Goal: Communication & Community: Answer question/provide support

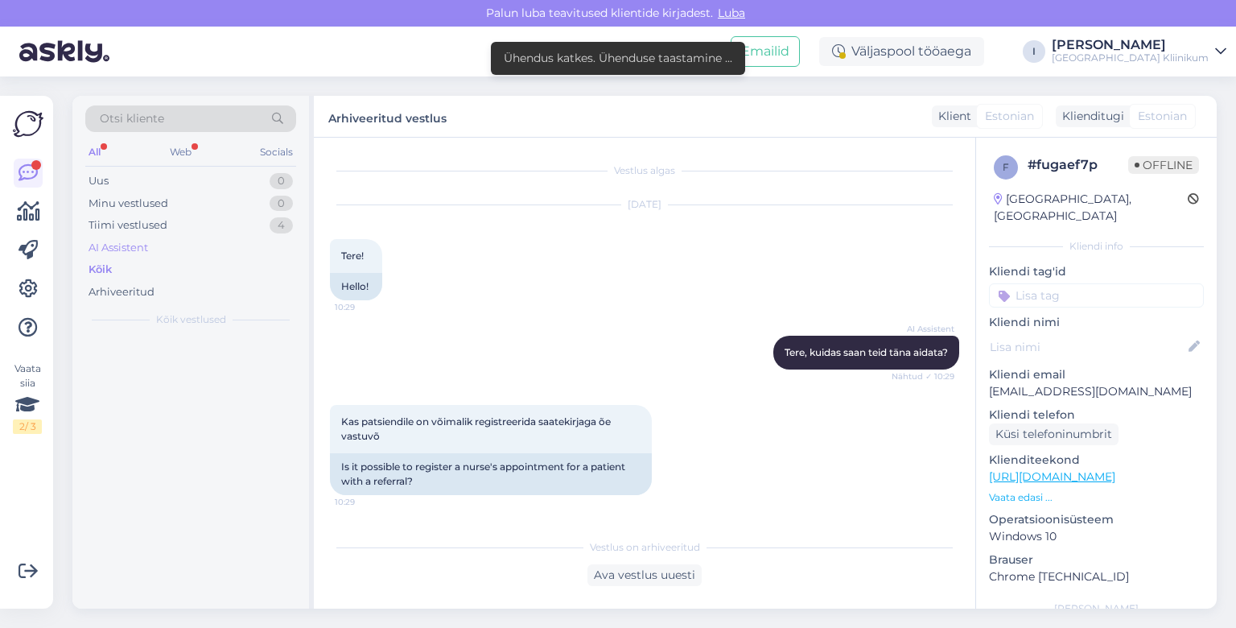
scroll to position [486, 0]
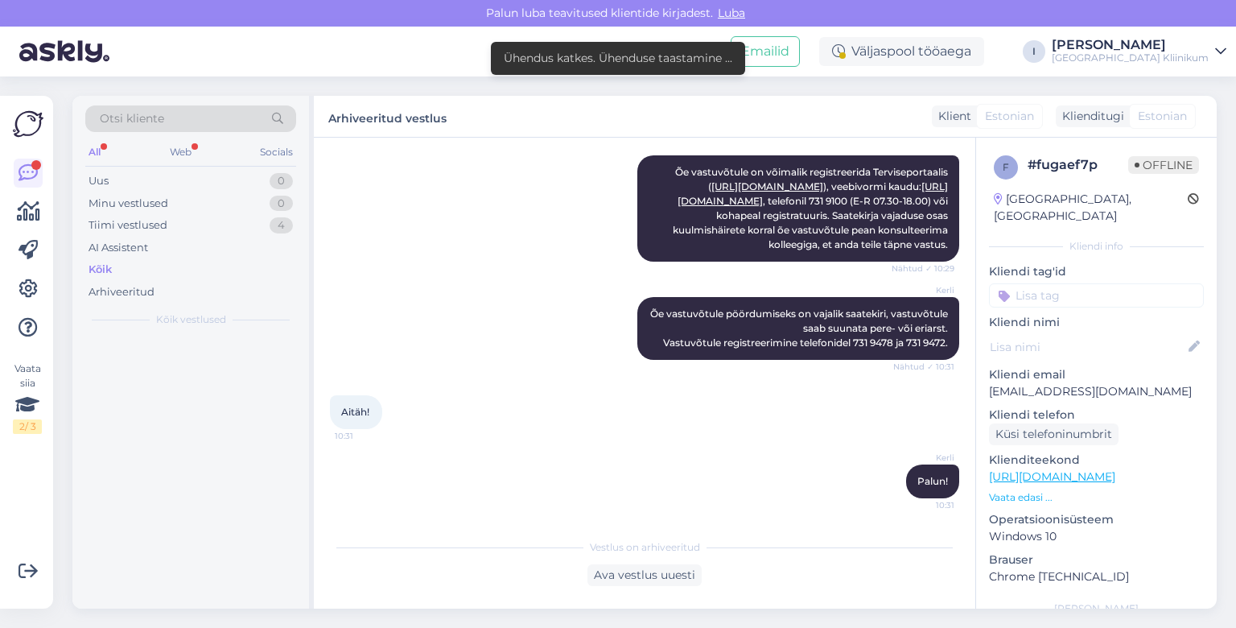
click at [108, 264] on div "Kõik" at bounding box center [99, 269] width 23 height 16
click at [101, 266] on div "Kõik" at bounding box center [99, 269] width 23 height 16
click at [111, 286] on div "Arhiveeritud" at bounding box center [121, 292] width 66 height 16
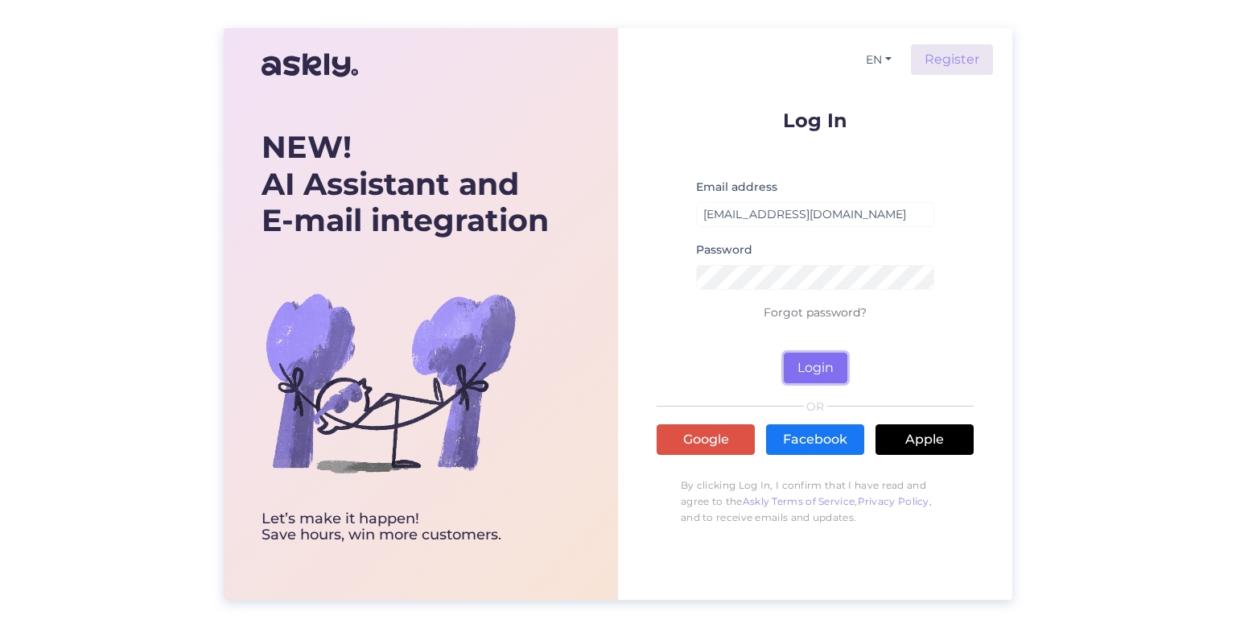
click at [829, 362] on button "Login" at bounding box center [816, 367] width 64 height 31
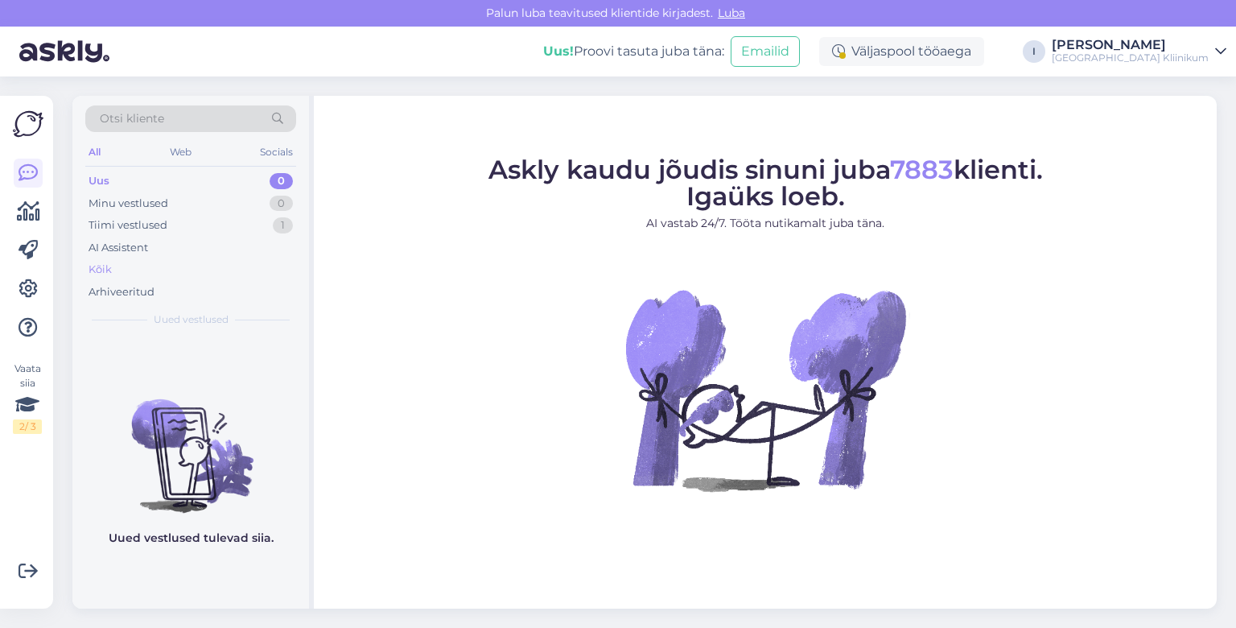
click at [108, 266] on div "Kõik" at bounding box center [99, 269] width 23 height 16
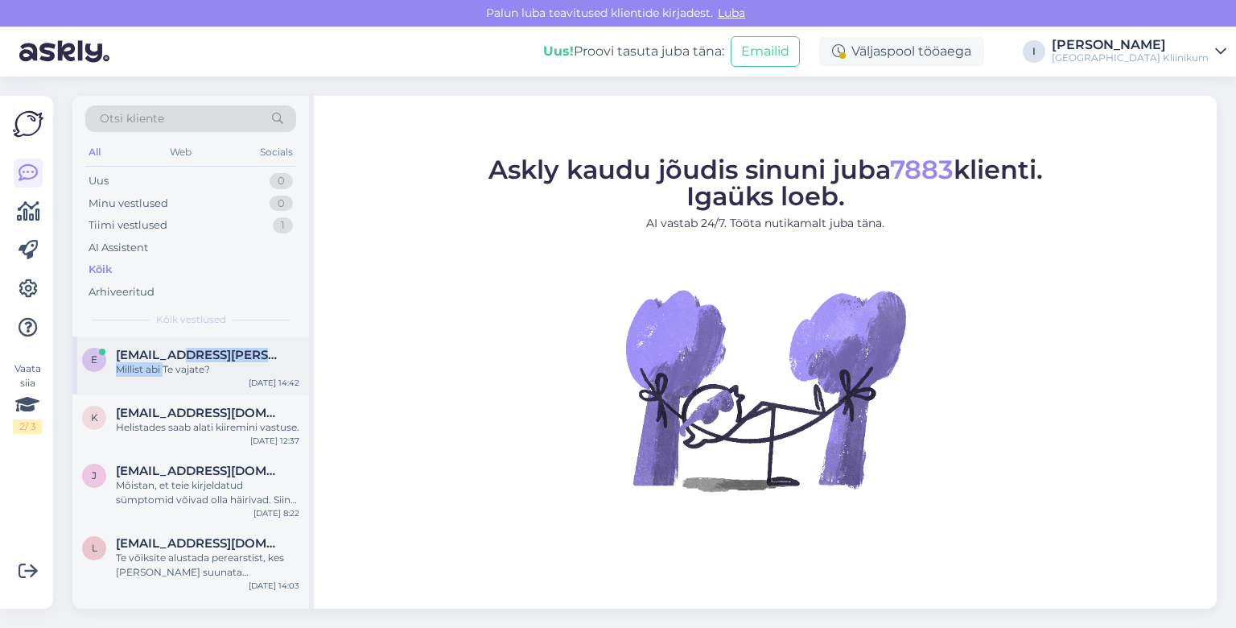
click at [163, 362] on div "Millist abi Te vajate?" at bounding box center [207, 369] width 183 height 14
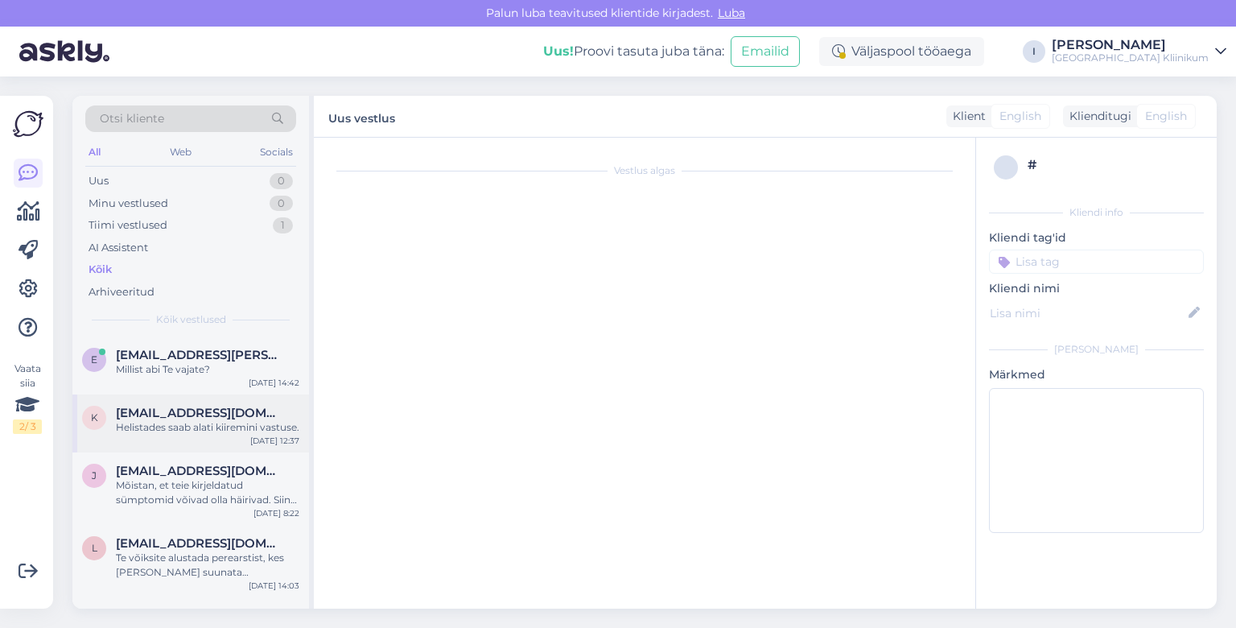
click at [191, 424] on div "Helistades saab alati kiiremini vastuse." at bounding box center [207, 427] width 183 height 14
click at [191, 425] on div "Helistades saab alati kiiremini vastuse." at bounding box center [207, 427] width 183 height 14
click at [200, 414] on span "[EMAIL_ADDRESS][DOMAIN_NAME]" at bounding box center [199, 412] width 167 height 14
click at [187, 353] on span "[EMAIL_ADDRESS][PERSON_NAME][DOMAIN_NAME]" at bounding box center [199, 355] width 167 height 14
click at [186, 352] on span "[EMAIL_ADDRESS][PERSON_NAME][DOMAIN_NAME]" at bounding box center [199, 355] width 167 height 14
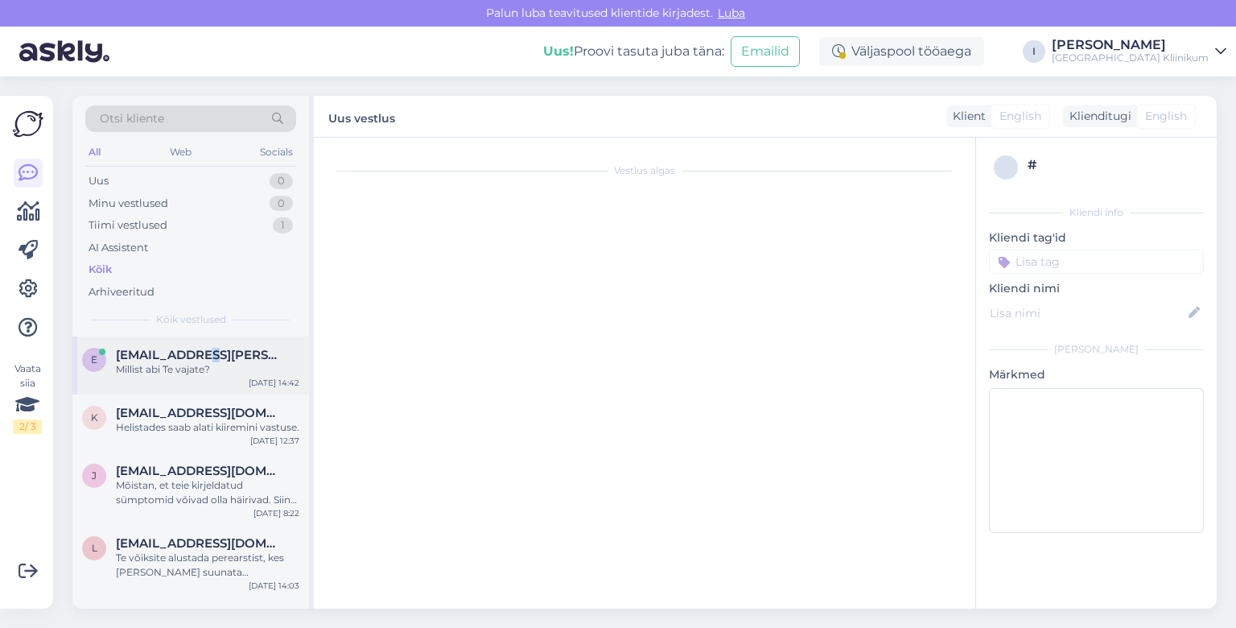
scroll to position [85, 0]
